Goal: Task Accomplishment & Management: Manage account settings

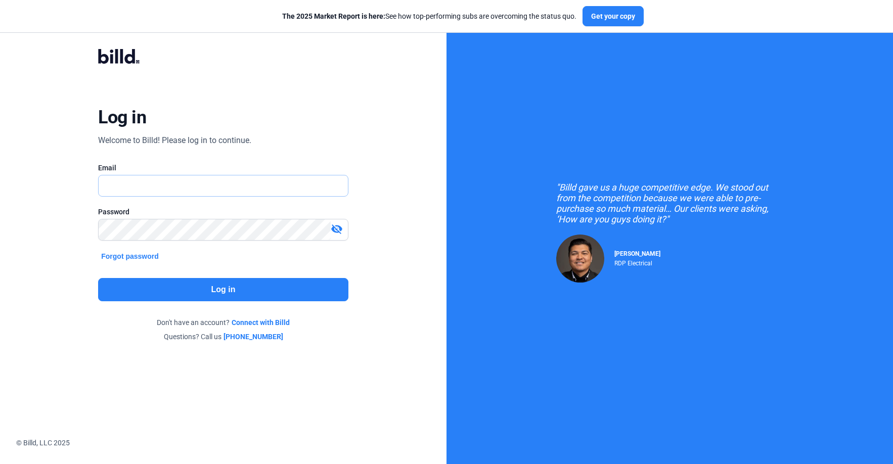
type input "[PERSON_NAME][EMAIL_ADDRESS][DOMAIN_NAME]"
click at [193, 292] on button "Log in" at bounding box center [223, 289] width 250 height 23
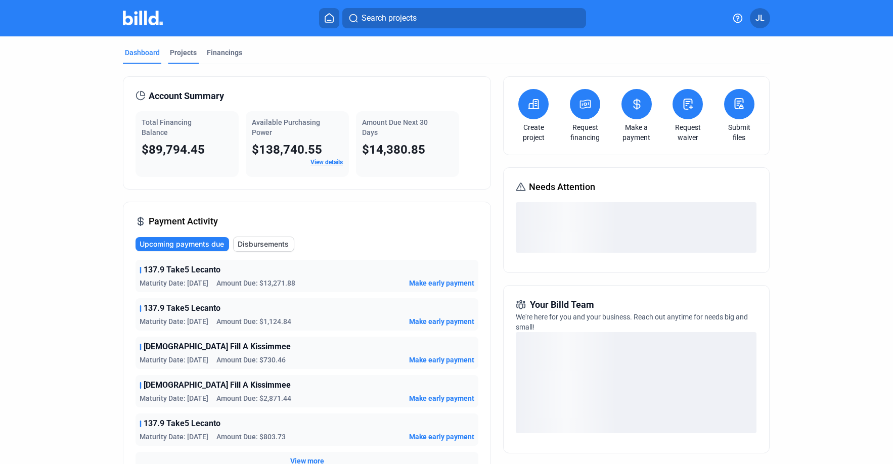
click at [183, 54] on div "Projects" at bounding box center [183, 53] width 27 height 10
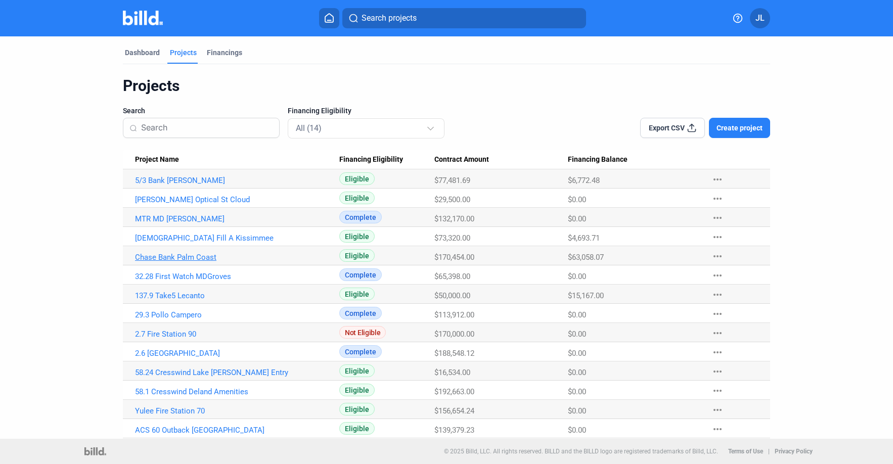
click at [166, 256] on link "Chase Bank Palm Coast" at bounding box center [237, 257] width 204 height 9
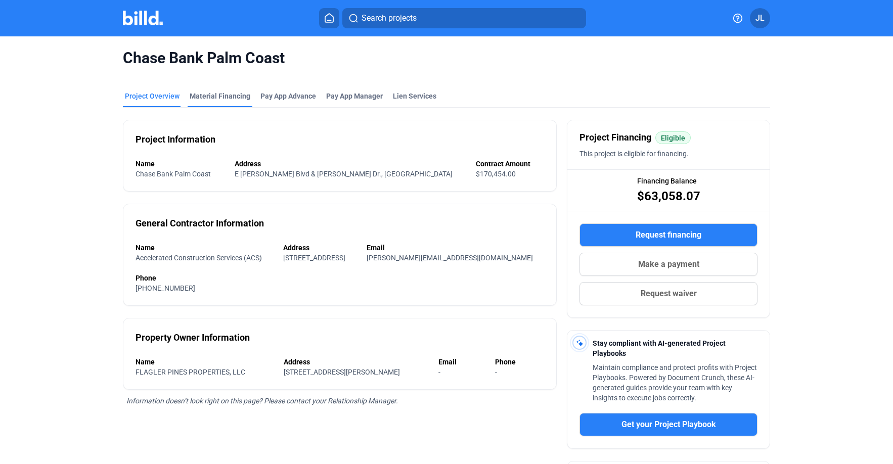
click at [215, 94] on div "Material Financing" at bounding box center [220, 96] width 61 height 10
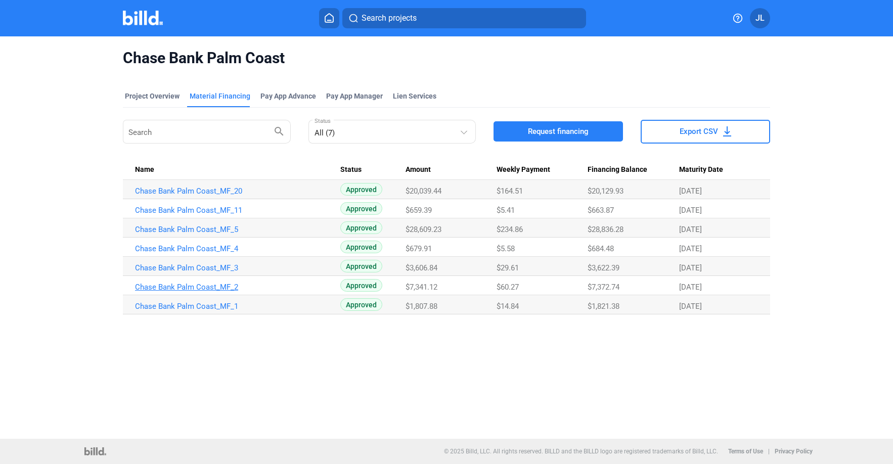
click at [165, 285] on link "Chase Bank Palm Coast_MF_2" at bounding box center [237, 287] width 204 height 9
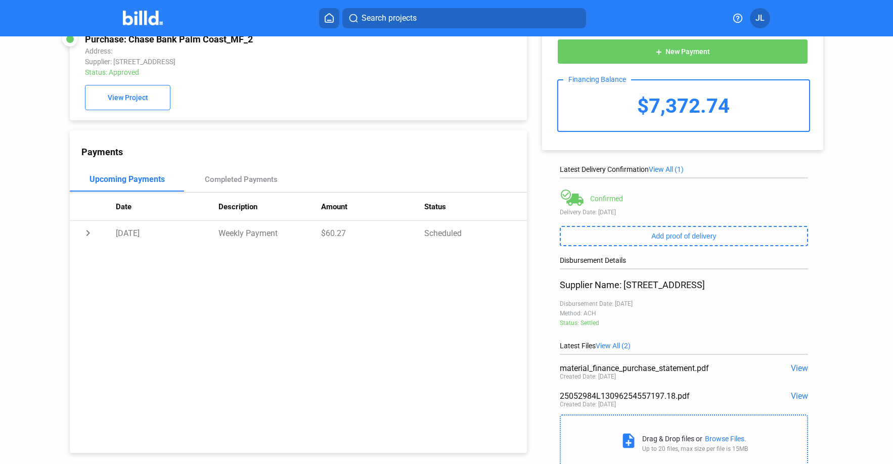
scroll to position [47, 0]
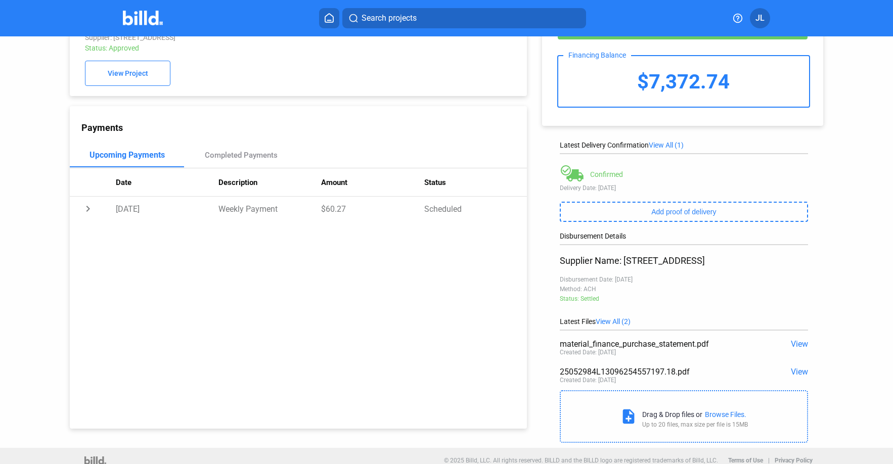
click at [791, 372] on span "View" at bounding box center [799, 372] width 17 height 10
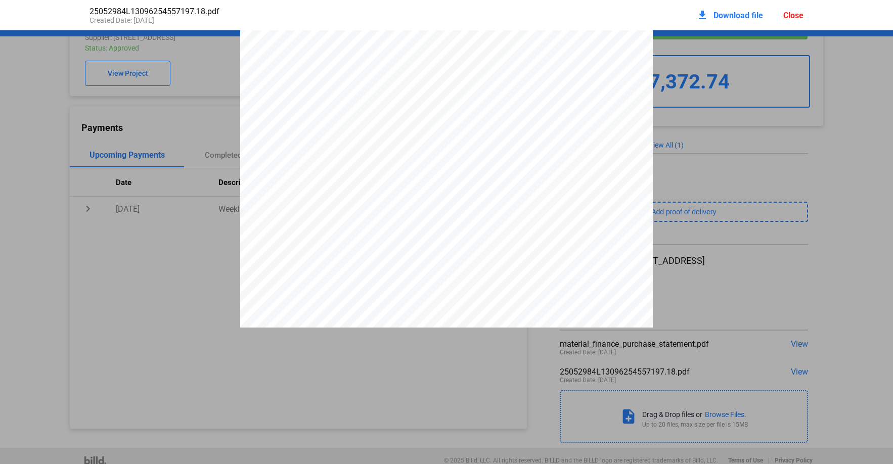
scroll to position [74, 0]
click at [793, 18] on div "Close" at bounding box center [793, 16] width 20 height 10
